Goal: Information Seeking & Learning: Check status

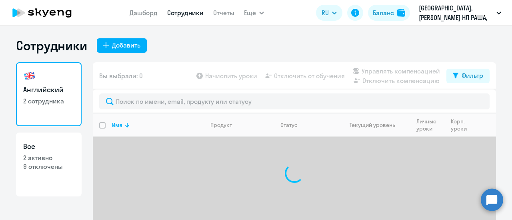
select select "30"
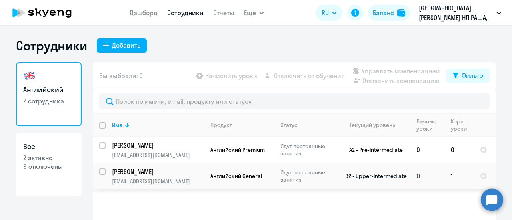
click at [99, 169] on input "select row 23489509" at bounding box center [107, 177] width 16 height 16
checkbox input "true"
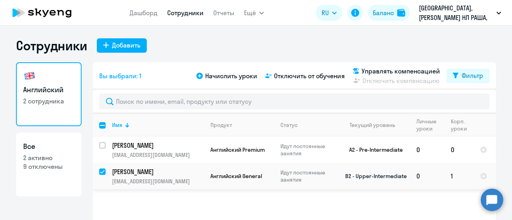
click at [141, 174] on p "[PERSON_NAME]" at bounding box center [157, 171] width 90 height 9
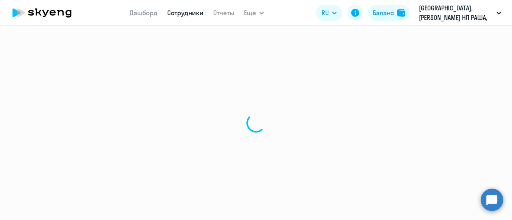
select select "english"
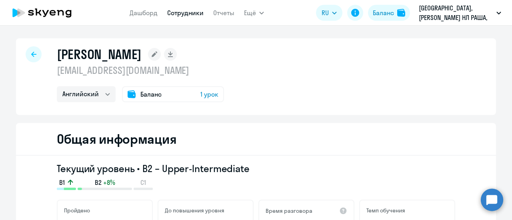
click at [140, 96] on span "Баланс" at bounding box center [150, 95] width 21 height 10
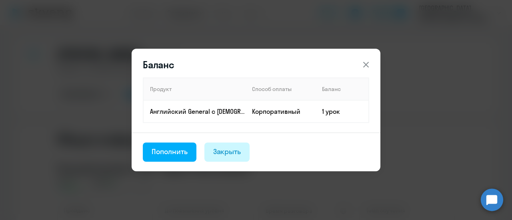
click at [226, 152] on div "Закрыть" at bounding box center [227, 152] width 28 height 10
